Goal: Information Seeking & Learning: Learn about a topic

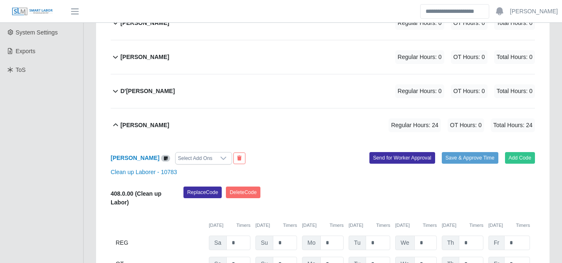
scroll to position [250, 0]
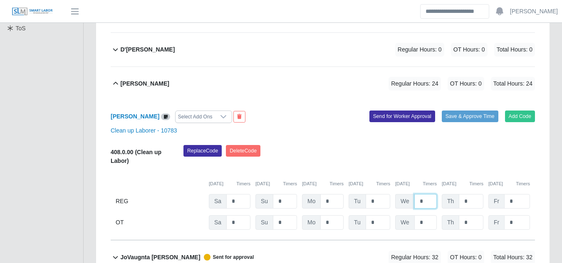
click at [424, 194] on input "*" at bounding box center [426, 201] width 22 height 15
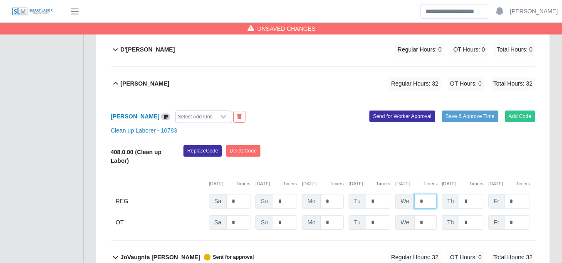
type input "*"
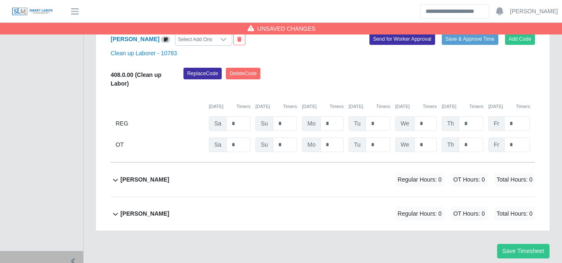
scroll to position [494, 0]
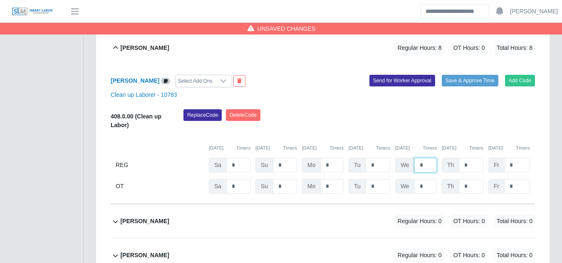
click at [426, 158] on input "*" at bounding box center [426, 165] width 22 height 15
type input "*"
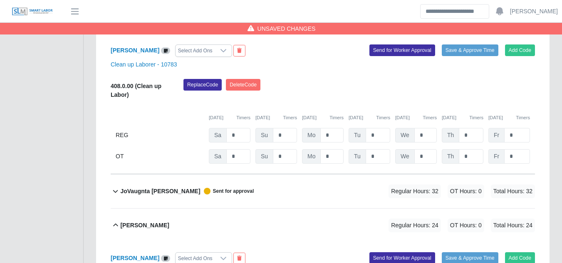
scroll to position [0, 0]
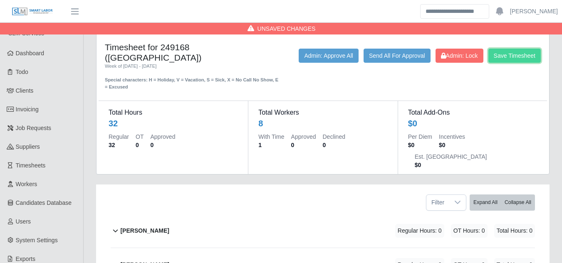
click at [507, 57] on button "Save Timesheet" at bounding box center [515, 56] width 52 height 14
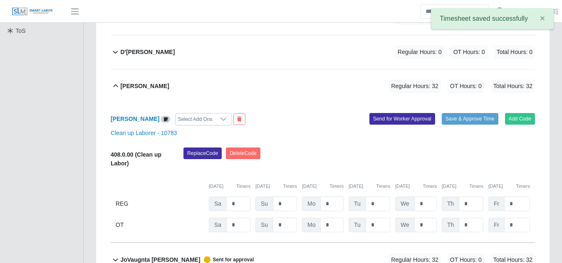
scroll to position [250, 0]
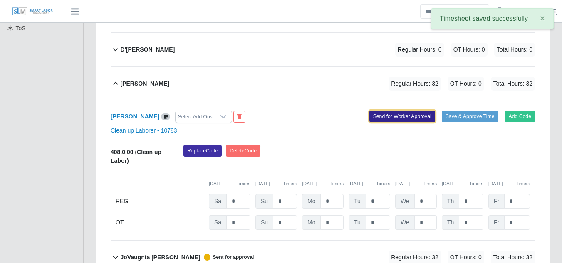
click at [392, 111] on button "Send for Worker Approval" at bounding box center [403, 117] width 66 height 12
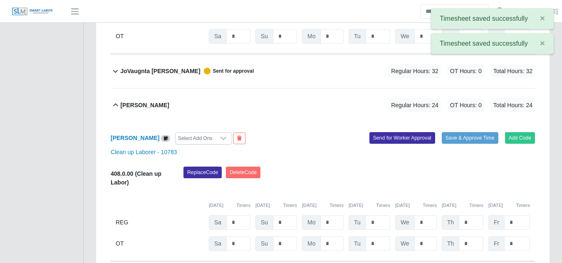
scroll to position [458, 0]
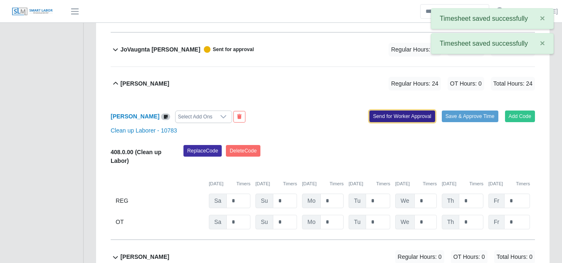
click at [395, 111] on button "Send for Worker Approval" at bounding box center [403, 117] width 66 height 12
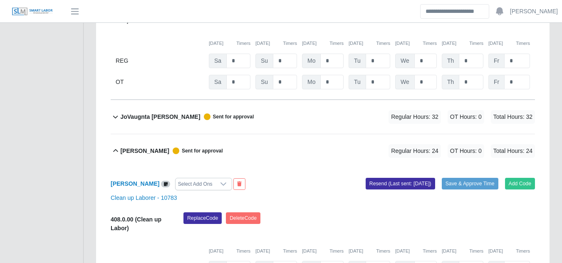
scroll to position [0, 0]
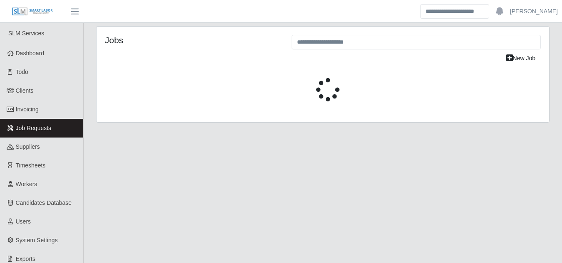
select select "****"
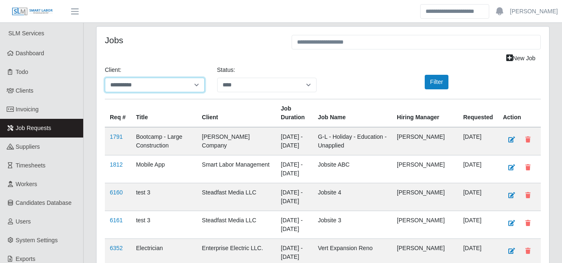
click at [158, 86] on select "**********" at bounding box center [155, 85] width 100 height 15
select select "**********"
click at [105, 78] on select "**********" at bounding box center [155, 85] width 100 height 15
click at [440, 81] on button "Filter" at bounding box center [437, 82] width 24 height 15
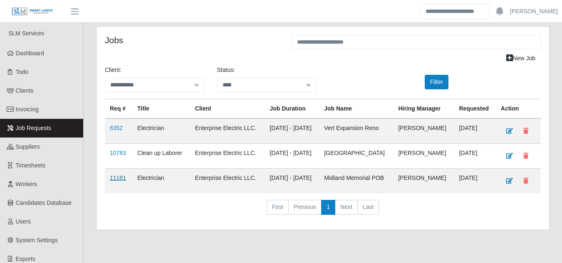
click at [113, 181] on link "11161" at bounding box center [118, 178] width 16 height 7
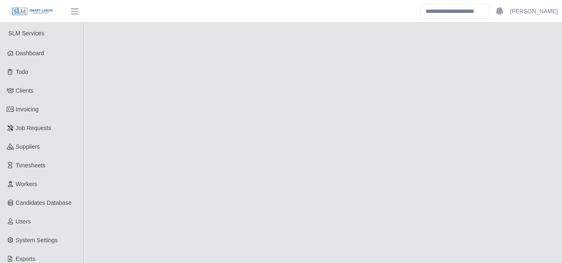
select select "****"
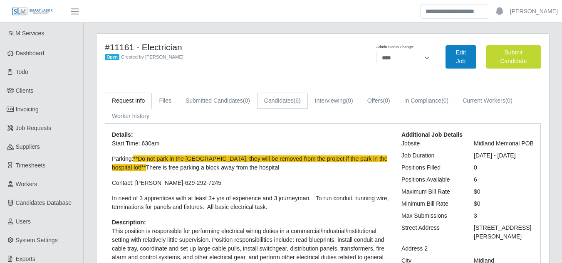
click at [273, 99] on link "Candidates (6)" at bounding box center [282, 101] width 51 height 16
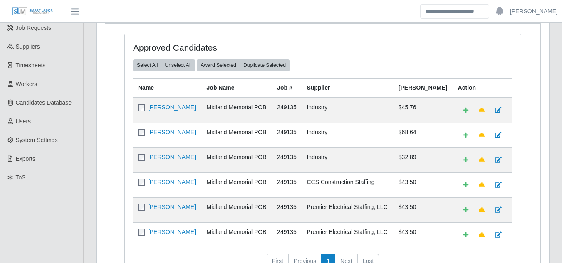
scroll to position [125, 0]
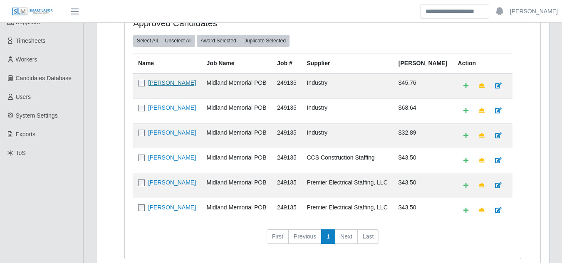
click at [167, 85] on link "[PERSON_NAME]" at bounding box center [172, 82] width 48 height 7
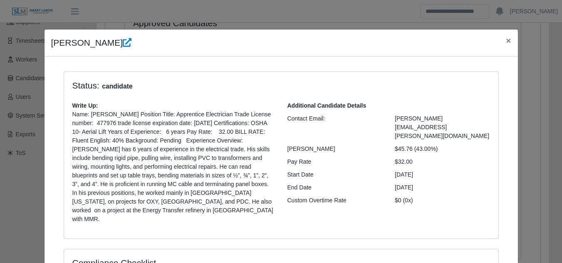
scroll to position [42, 0]
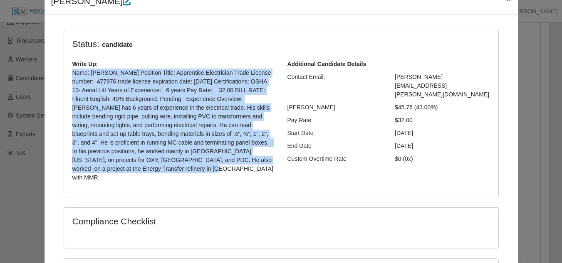
drag, startPoint x: 124, startPoint y: 169, endPoint x: 66, endPoint y: 76, distance: 109.6
click at [66, 76] on div "Write Up: Name: Henry Atencio Position Title: Apprentice Electrician Trade Lice…" at bounding box center [173, 124] width 215 height 129
copy p "Name: Henry Atencio Position Title: Apprentice Electrician Trade License number…"
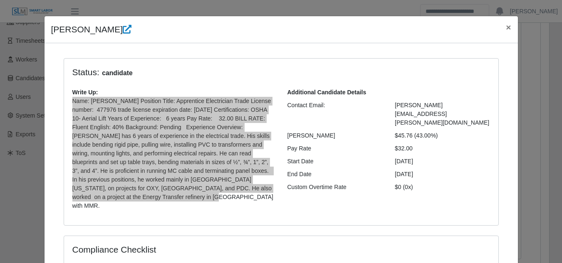
scroll to position [0, 0]
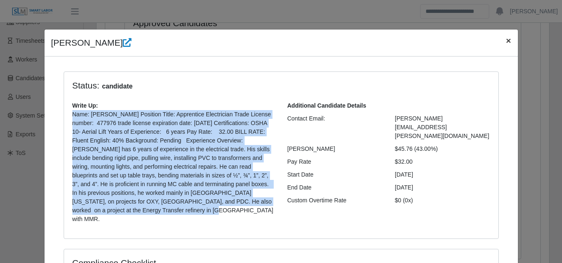
click at [506, 43] on span "×" at bounding box center [508, 41] width 5 height 10
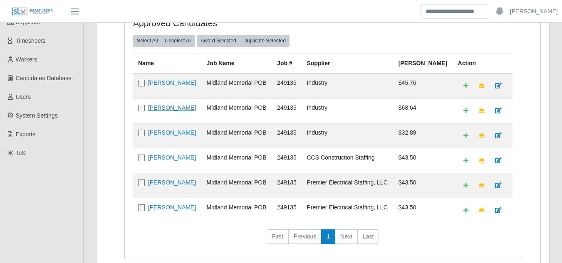
click at [169, 106] on link "Gilbert De La Fuente" at bounding box center [172, 107] width 48 height 7
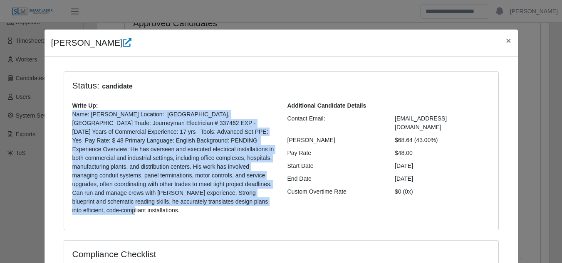
drag, startPoint x: 127, startPoint y: 203, endPoint x: 67, endPoint y: 119, distance: 102.7
click at [67, 119] on div "Write Up: Name: Gilbert De La Fuente Location: Midland, TX Trade: Journeyman El…" at bounding box center [173, 162] width 215 height 120
copy p "Name: Gilbert De La Fuente Location: Midland, TX Trade: Journeyman Electrician …"
click at [507, 41] on span "×" at bounding box center [508, 41] width 5 height 10
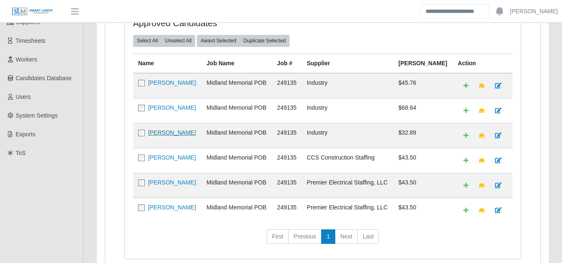
click at [174, 131] on link "Aiden Gavina" at bounding box center [172, 132] width 48 height 7
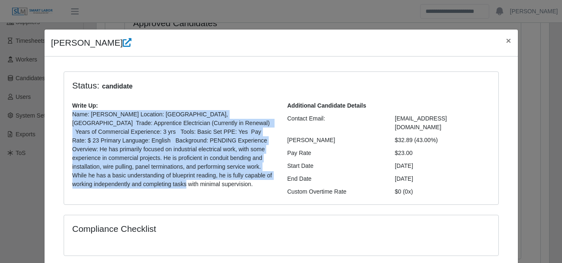
drag, startPoint x: 102, startPoint y: 184, endPoint x: 68, endPoint y: 115, distance: 76.9
click at [68, 115] on div "Write Up: Name: Aiden Gavina Location: Midland, TX Trade: Apprentice Electricia…" at bounding box center [173, 149] width 215 height 94
copy p "Name: Aiden Gavina Location: Midland, TX Trade: Apprentice Electrician (Current…"
click at [506, 42] on span "×" at bounding box center [508, 41] width 5 height 10
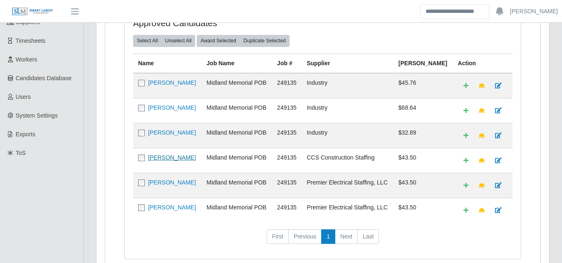
click at [161, 161] on link "Victor Vasquez" at bounding box center [172, 157] width 48 height 7
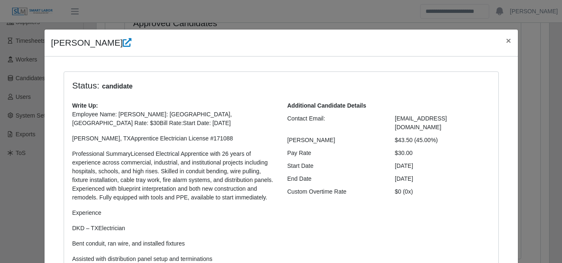
click at [506, 41] on span "×" at bounding box center [508, 41] width 5 height 10
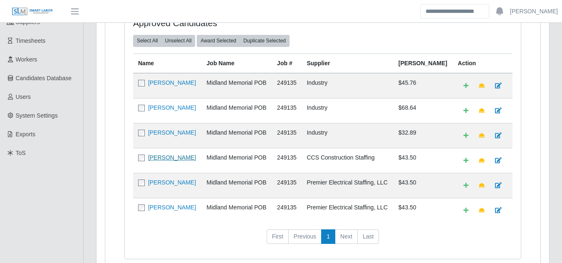
click at [167, 158] on link "Victor Vasquez" at bounding box center [172, 157] width 48 height 7
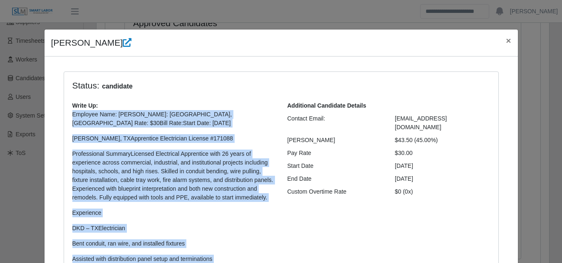
drag, startPoint x: 112, startPoint y: 179, endPoint x: 68, endPoint y: 118, distance: 74.3
copy p "Employee Name: Victor VasquezLocation: Midland, TXPay Rate: $30Bill Rate:Start …"
click at [506, 43] on span "×" at bounding box center [508, 41] width 5 height 10
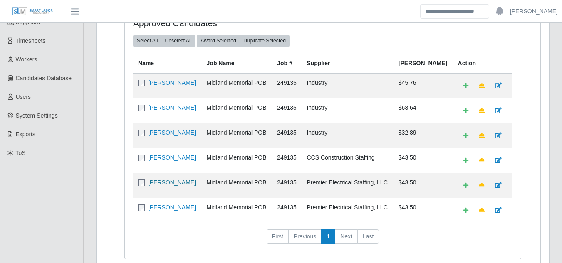
click at [162, 184] on link "Ernie Blanco" at bounding box center [172, 182] width 48 height 7
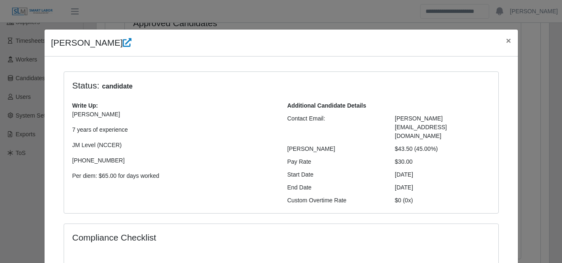
scroll to position [42, 0]
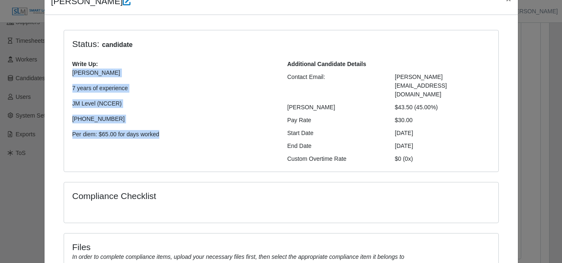
drag, startPoint x: 157, startPoint y: 137, endPoint x: 67, endPoint y: 75, distance: 108.6
click at [67, 75] on div "Write Up: Ernie Blanco 7 years of experience JM Level (NCCER) 956-525-1887 Per …" at bounding box center [173, 103] width 215 height 86
copy p "Ernie Blanco 7 years of experience JM Level (NCCER) 956-525-1887 Per diem: $65.…"
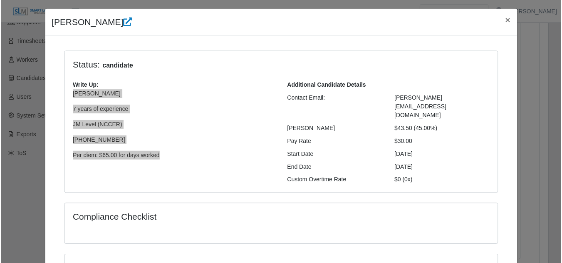
scroll to position [0, 0]
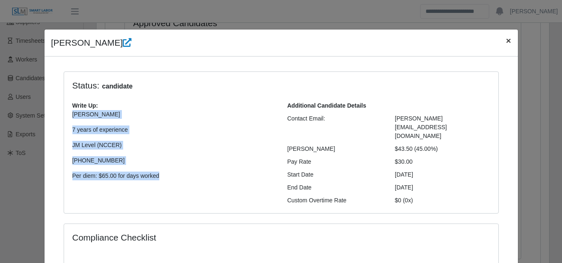
click at [506, 42] on span "×" at bounding box center [508, 41] width 5 height 10
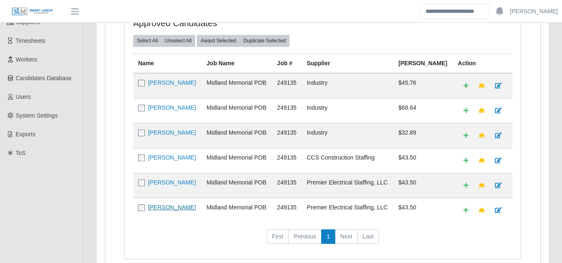
click at [163, 210] on link "Gabriel Trevino" at bounding box center [172, 207] width 48 height 7
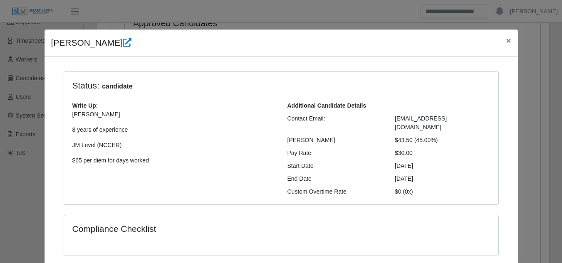
drag, startPoint x: 64, startPoint y: 120, endPoint x: 65, endPoint y: 115, distance: 5.1
click at [66, 115] on div "Write Up: Gabriel Trevino 8 years of experience JM Level (NCCER) $65 per diem f…" at bounding box center [173, 137] width 215 height 70
copy p "Gabriel Trevino 8 years of experience JM Level (NCCER) $65 per diem for days wo…"
click at [508, 40] on span "×" at bounding box center [508, 41] width 5 height 10
